Goal: Task Accomplishment & Management: Manage account settings

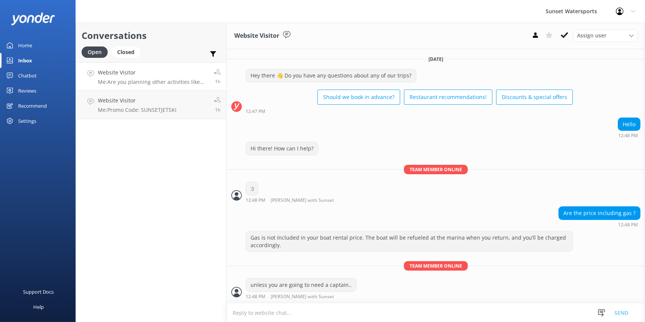
scroll to position [639, 0]
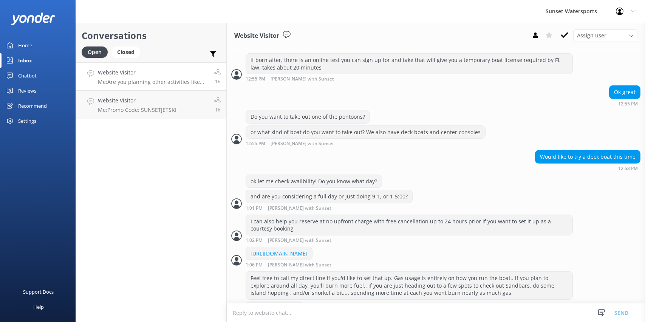
scroll to position [639, 0]
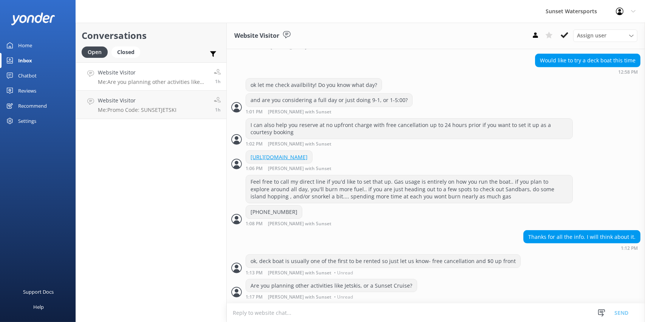
click at [24, 47] on div "Home" at bounding box center [25, 45] width 14 height 15
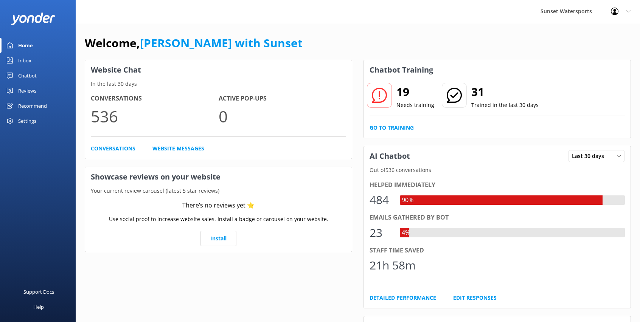
click at [20, 61] on div "Inbox" at bounding box center [24, 60] width 13 height 15
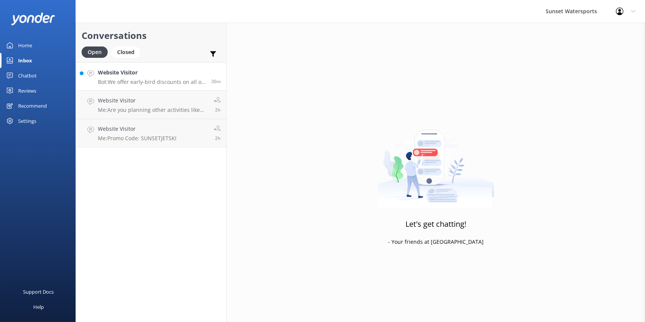
click at [125, 73] on h4 "Website Visitor" at bounding box center [152, 72] width 108 height 8
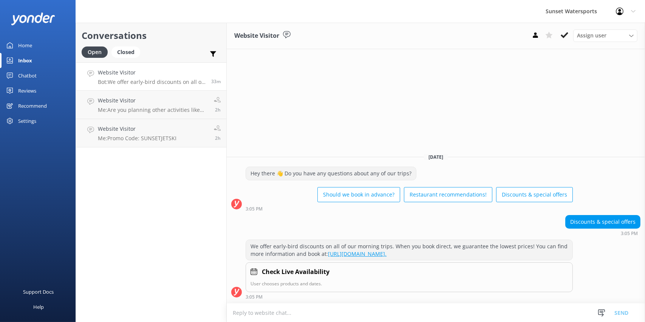
click at [14, 43] on link "Home" at bounding box center [38, 45] width 76 height 15
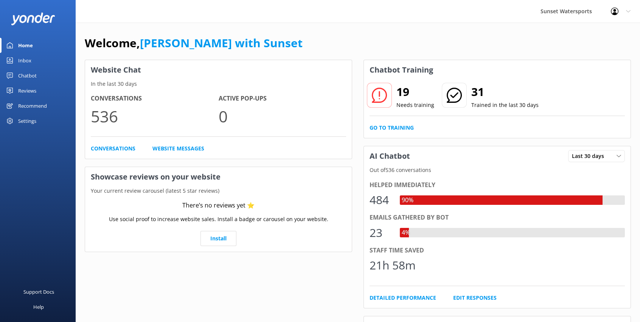
click at [231, 10] on div "Sunset Watersports Profile Settings Logout" at bounding box center [320, 11] width 640 height 23
click at [35, 63] on link "Inbox" at bounding box center [38, 60] width 76 height 15
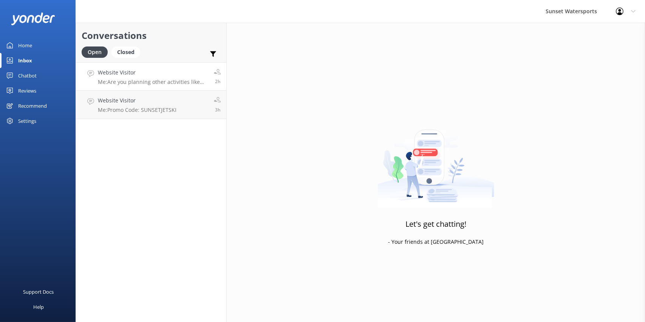
click at [162, 74] on h4 "Website Visitor" at bounding box center [153, 72] width 110 height 8
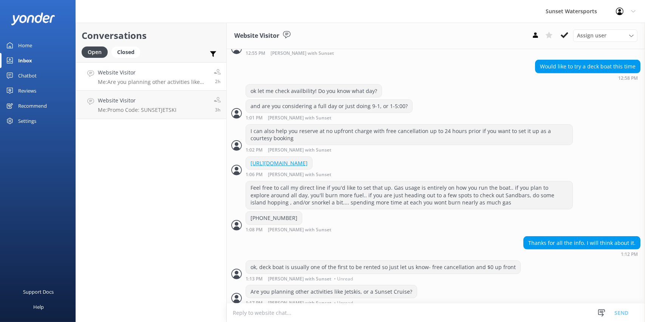
scroll to position [639, 0]
